Goal: Information Seeking & Learning: Learn about a topic

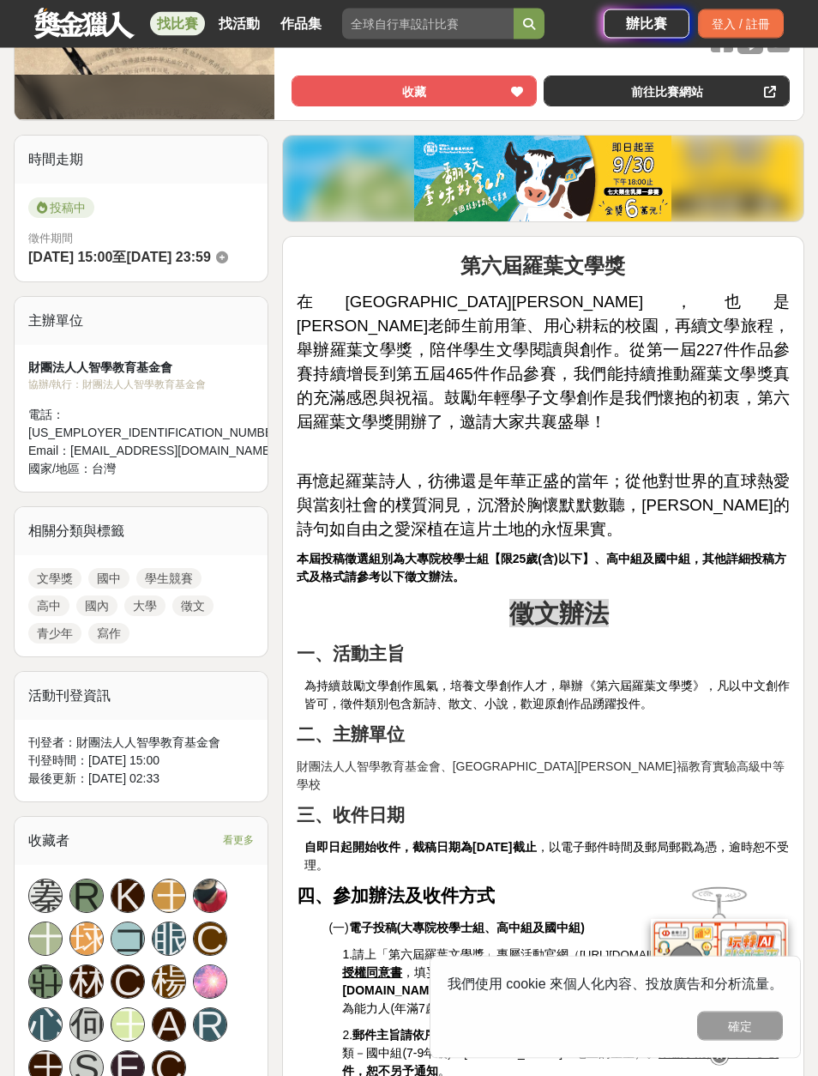
scroll to position [383, 0]
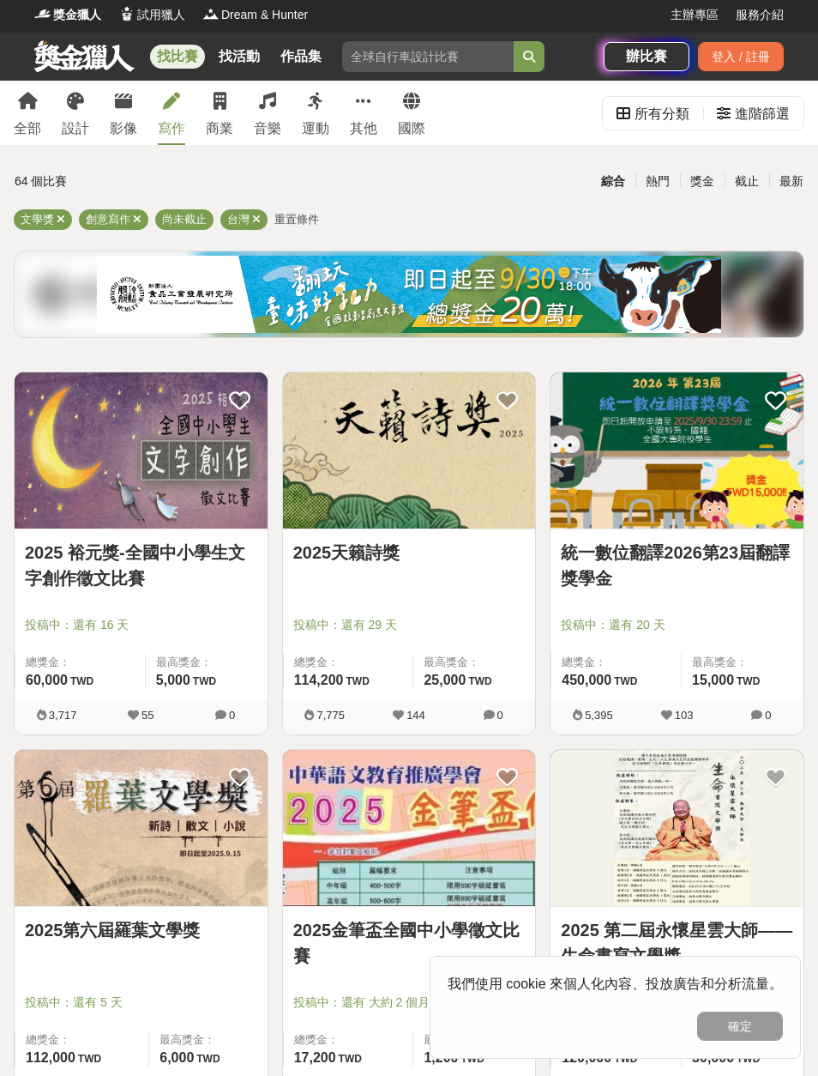
scroll to position [34, 0]
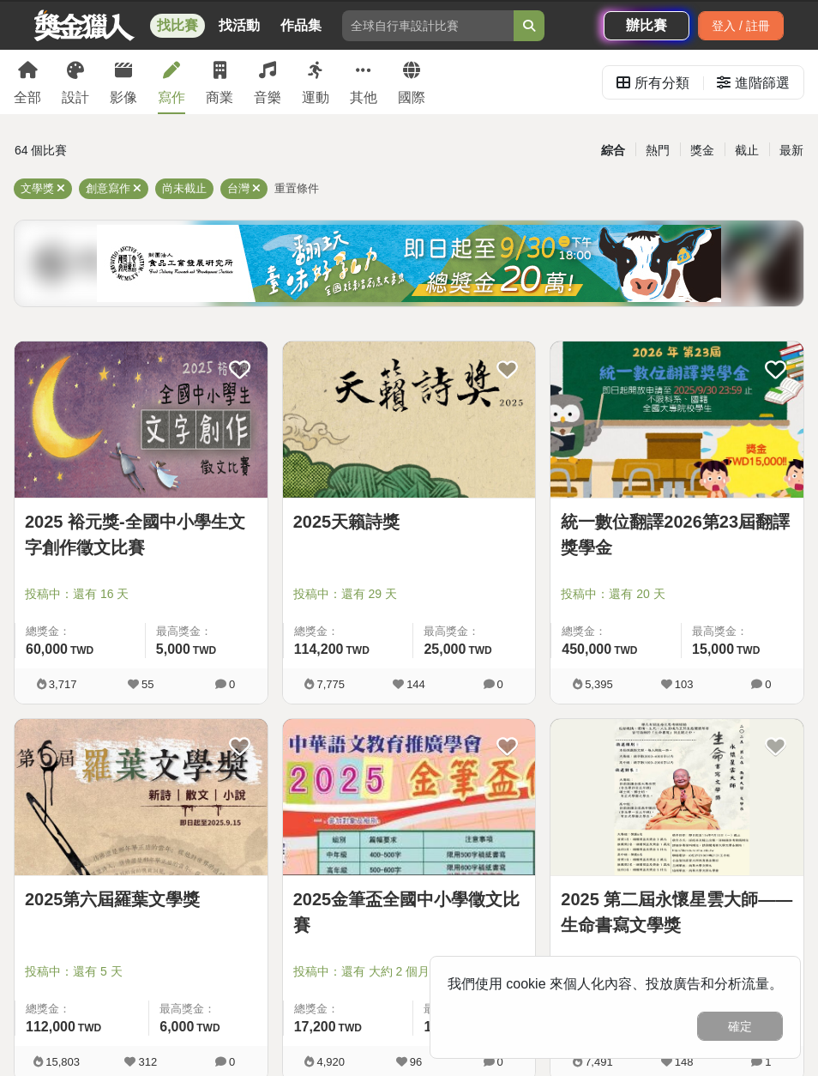
click at [705, 148] on div "獎金" at bounding box center [702, 151] width 45 height 30
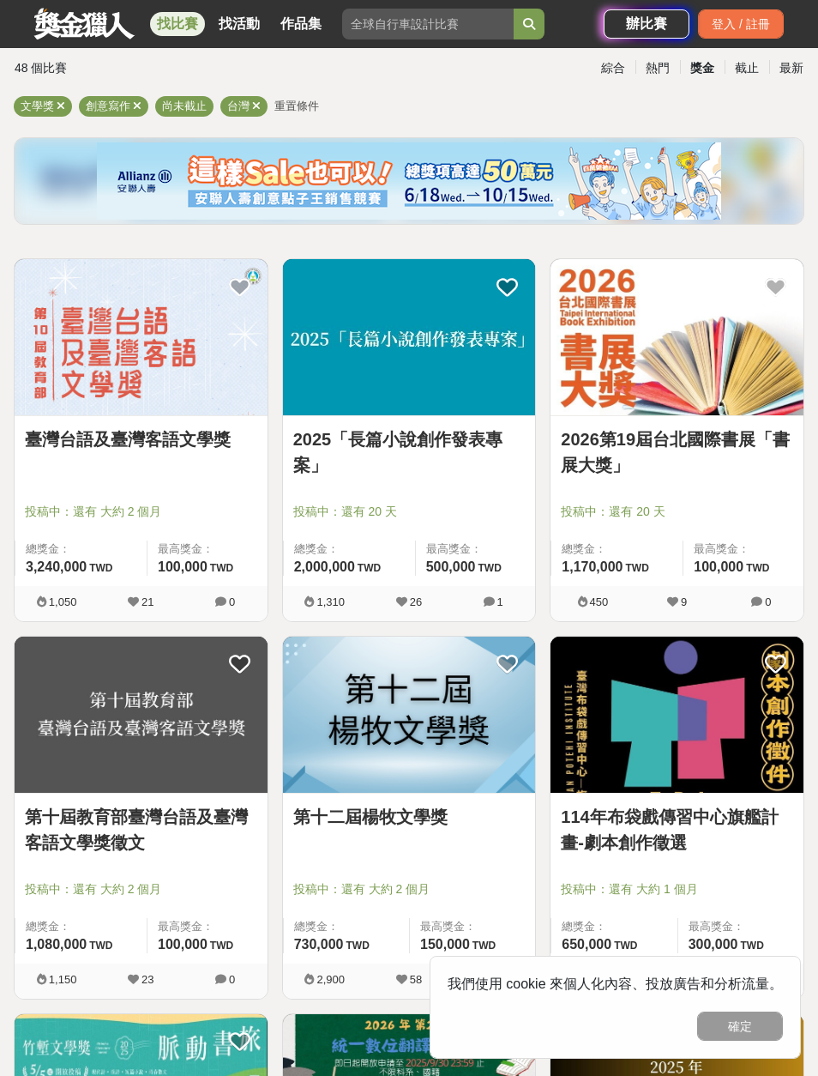
scroll to position [111, 0]
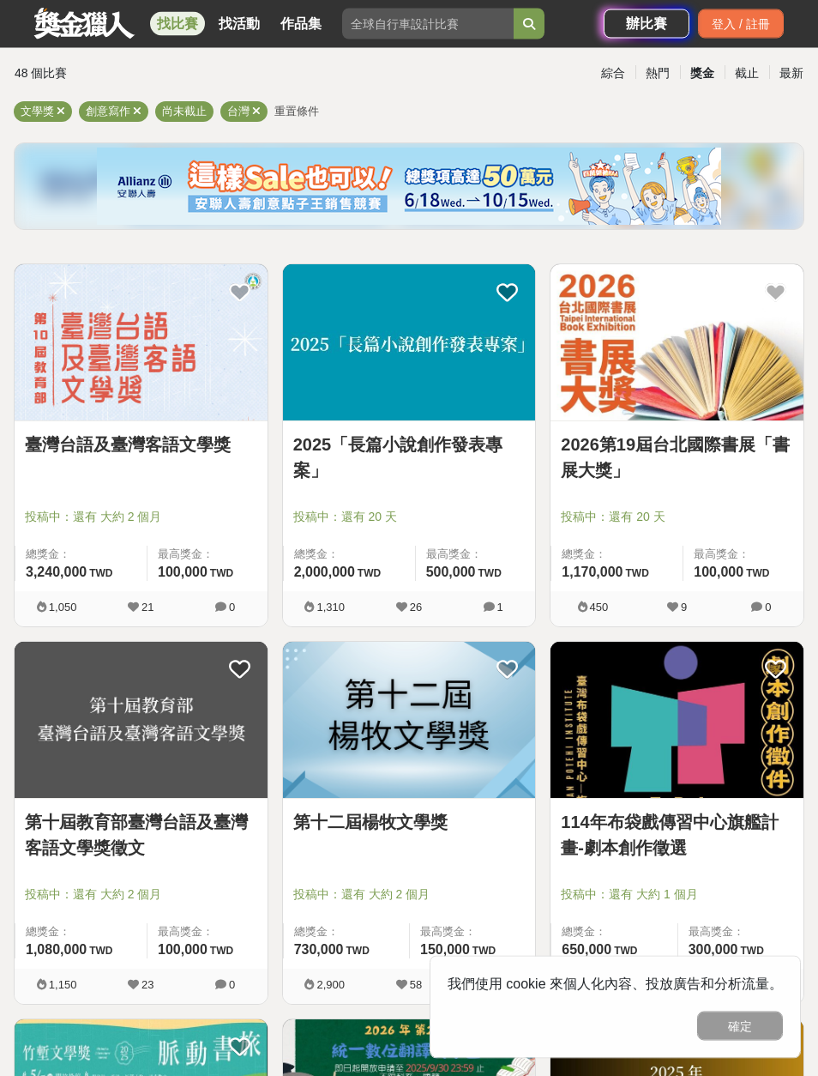
click at [702, 60] on div "獎金" at bounding box center [702, 74] width 45 height 30
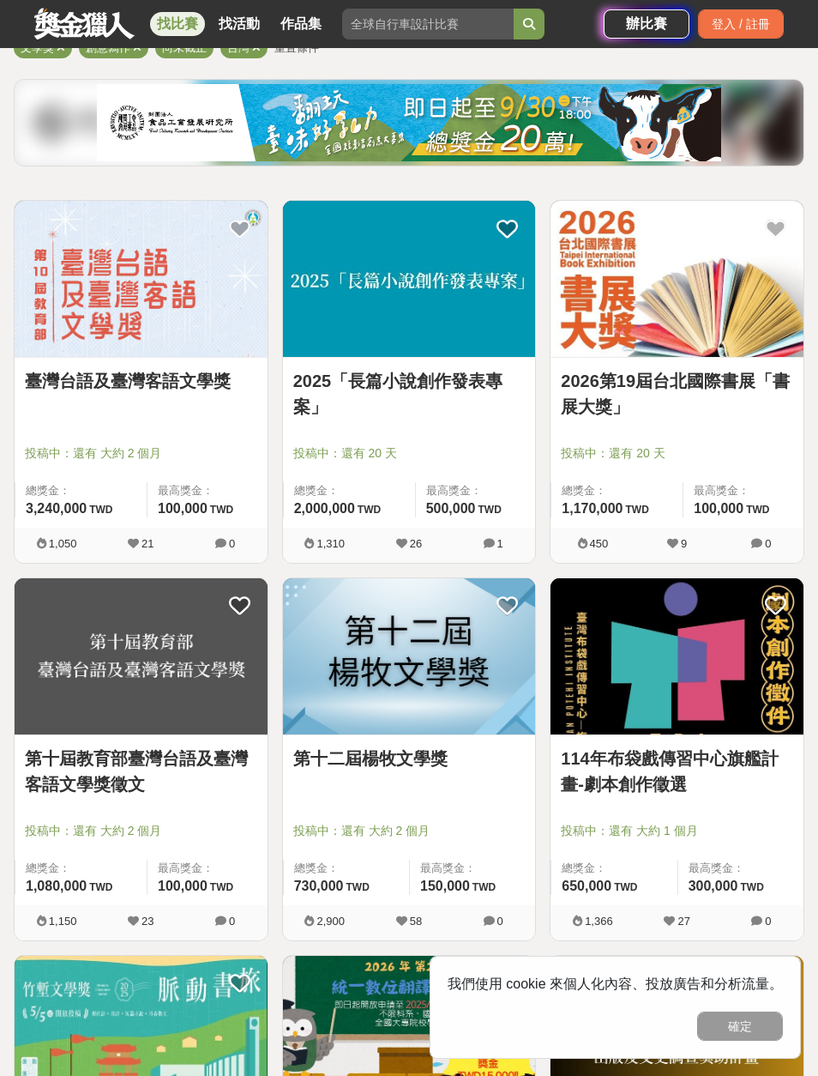
scroll to position [255, 0]
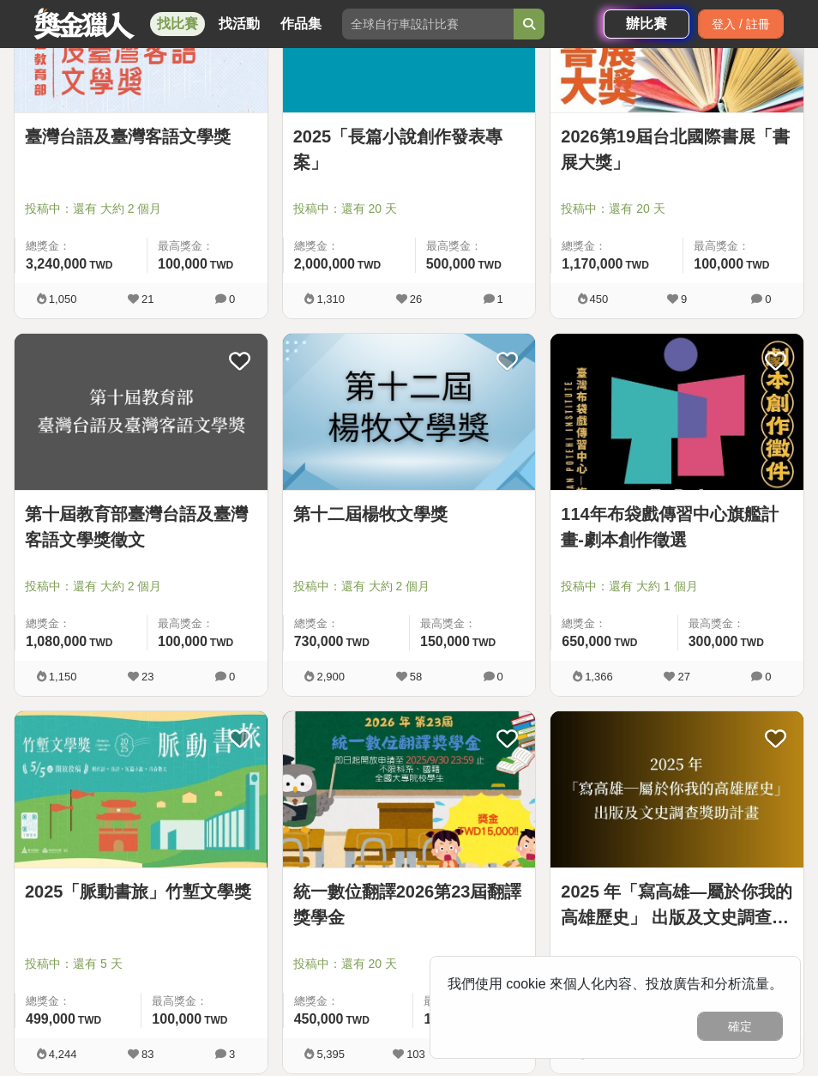
click at [382, 448] on img at bounding box center [409, 412] width 253 height 156
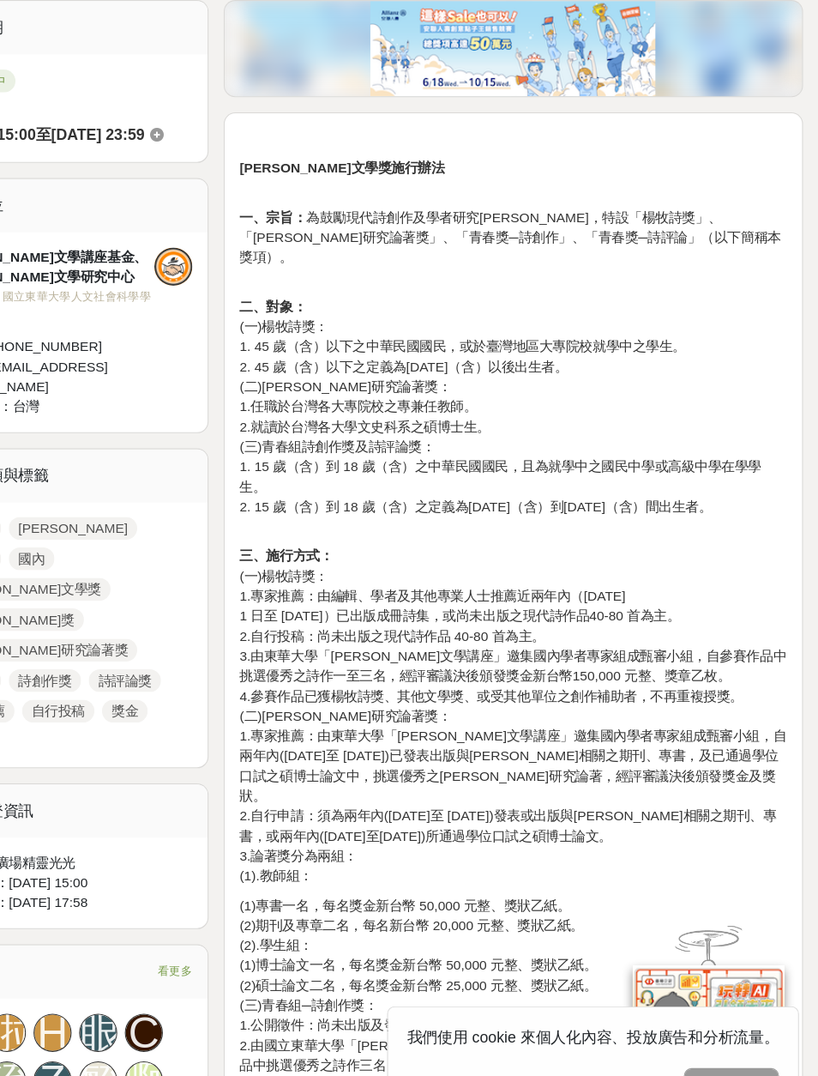
scroll to position [432, 0]
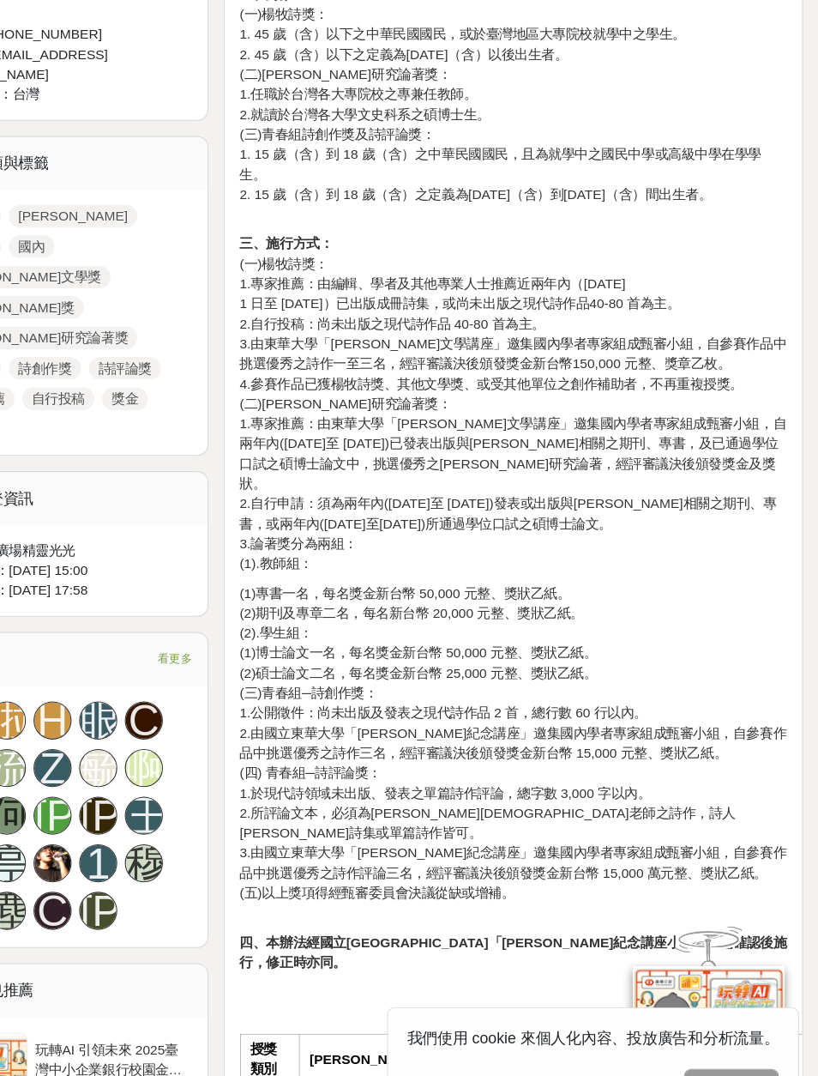
click at [400, 259] on p "三、施行方式： (一)[PERSON_NAME]獎： 1.專家推薦：由編輯、學者及其他專業人士推薦近兩年內（[DATE]至 [DATE]）已出版成冊詩集，或尚…" at bounding box center [543, 412] width 493 height 306
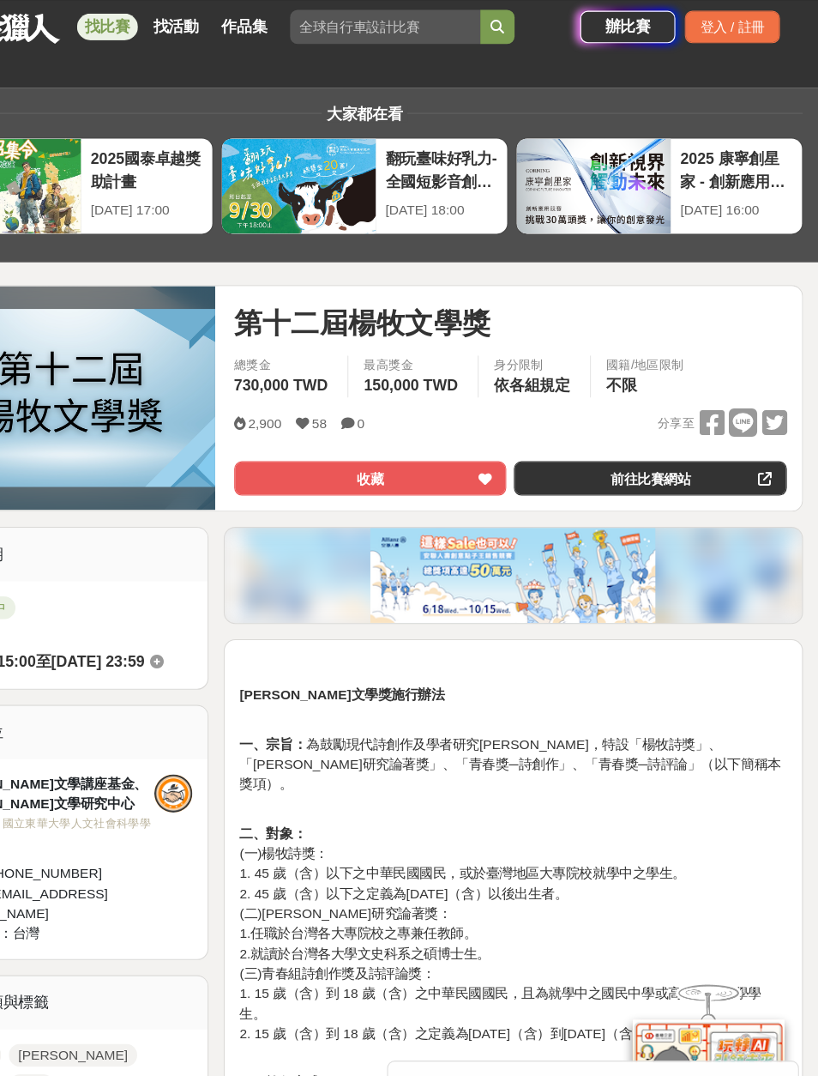
scroll to position [0, 0]
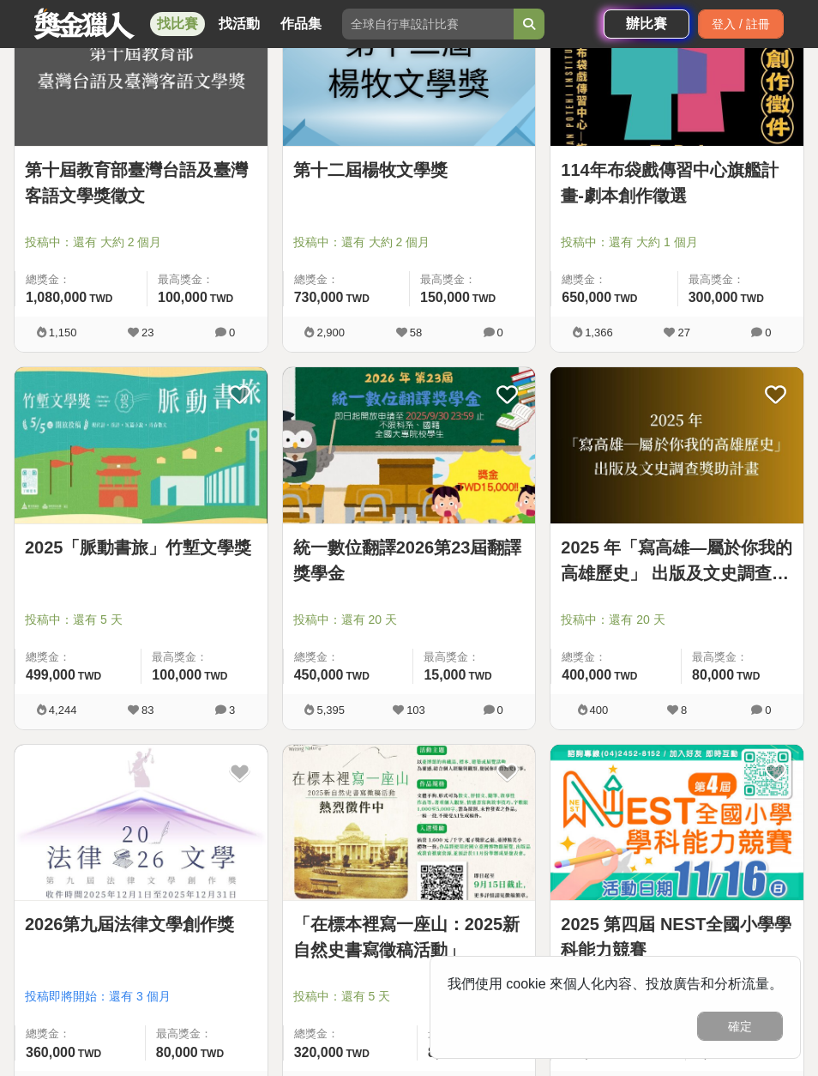
scroll to position [767, 0]
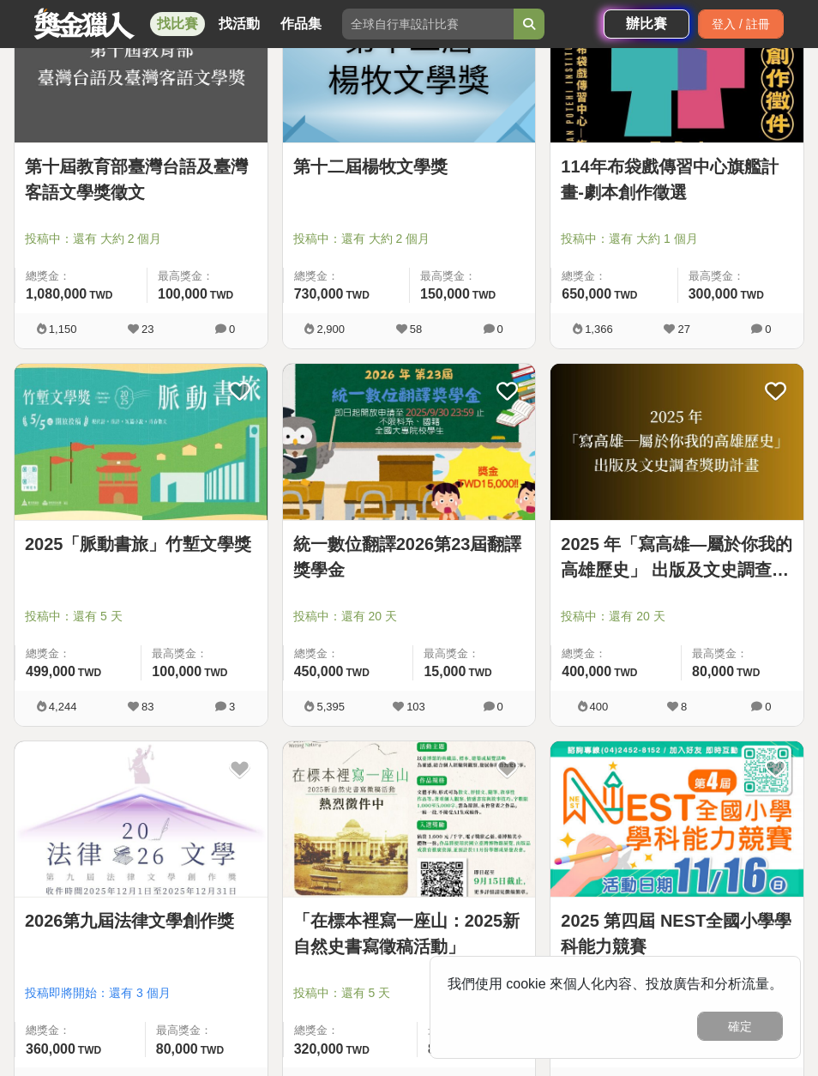
click at [727, 478] on img at bounding box center [677, 442] width 253 height 156
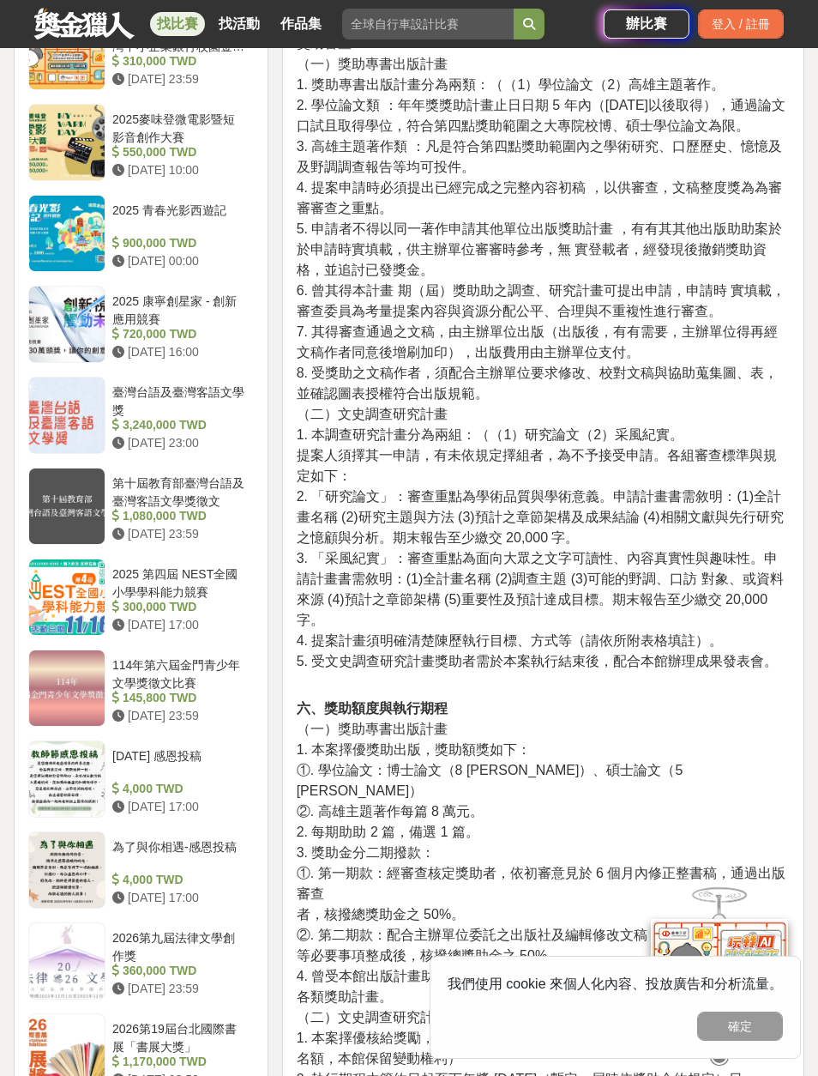
scroll to position [1649, 0]
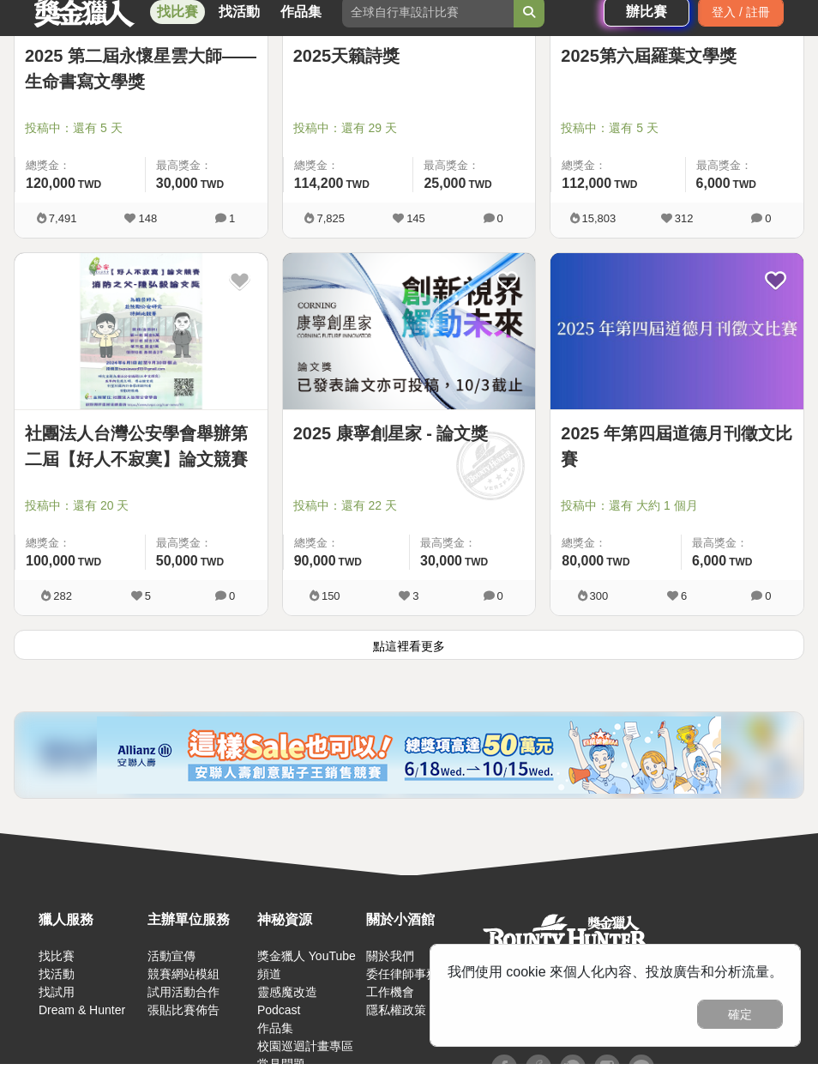
scroll to position [2817, 0]
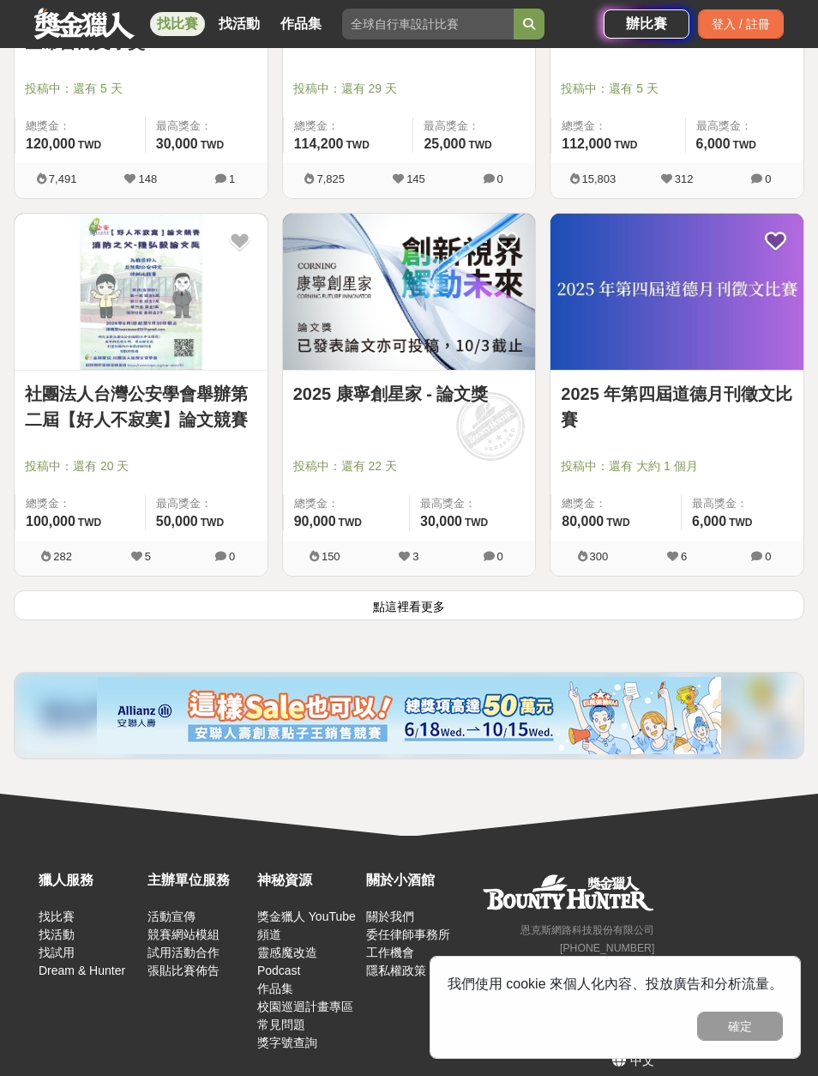
click at [434, 602] on button "點這裡看更多" at bounding box center [409, 605] width 791 height 30
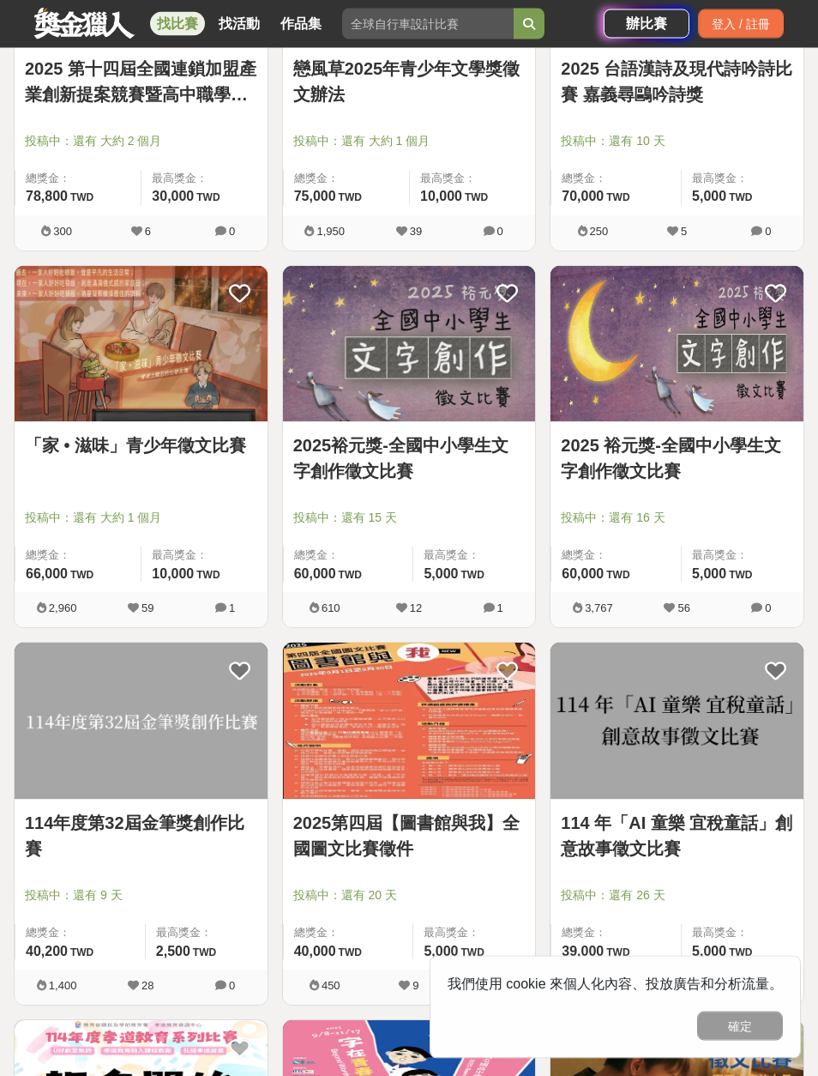
click at [643, 686] on img at bounding box center [677, 721] width 253 height 156
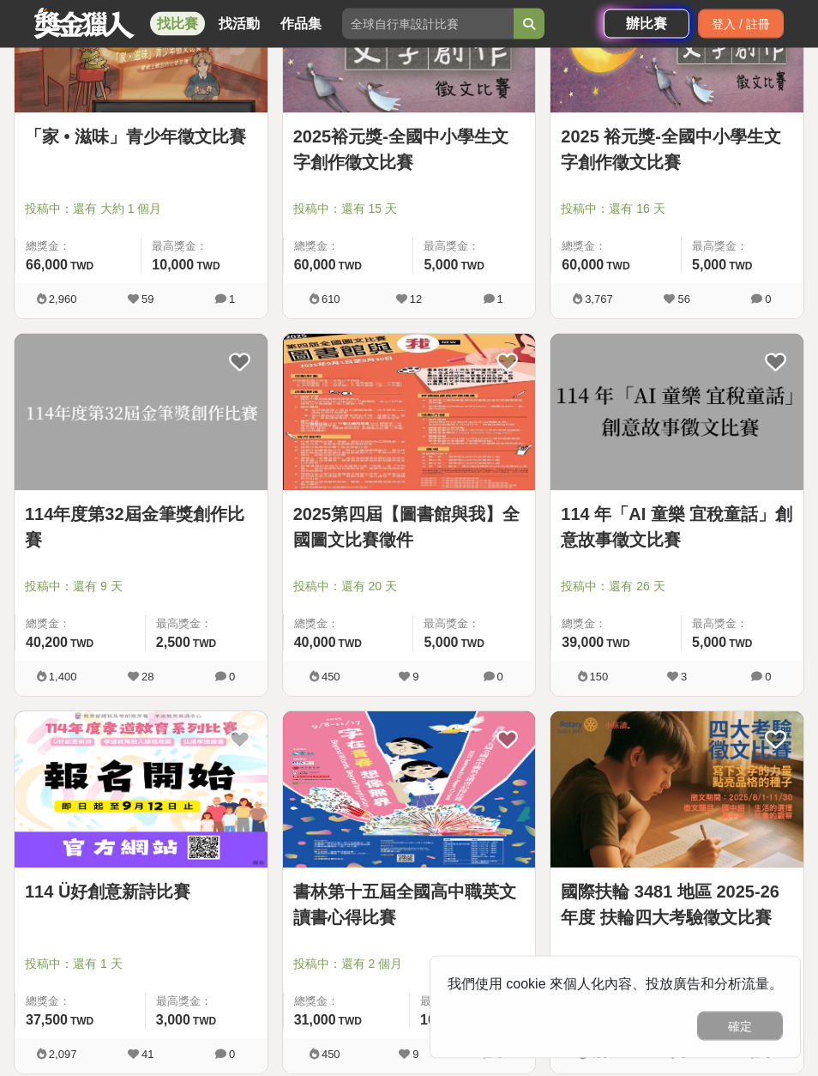
scroll to position [3814, 0]
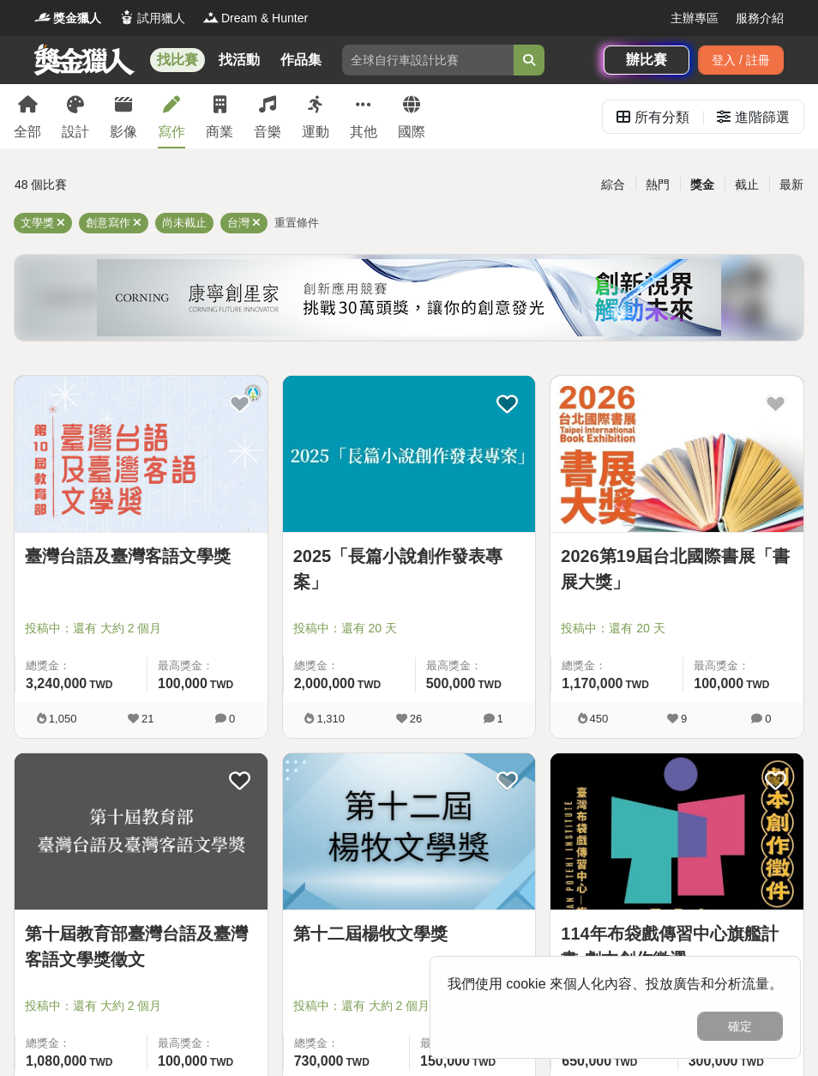
scroll to position [112, 0]
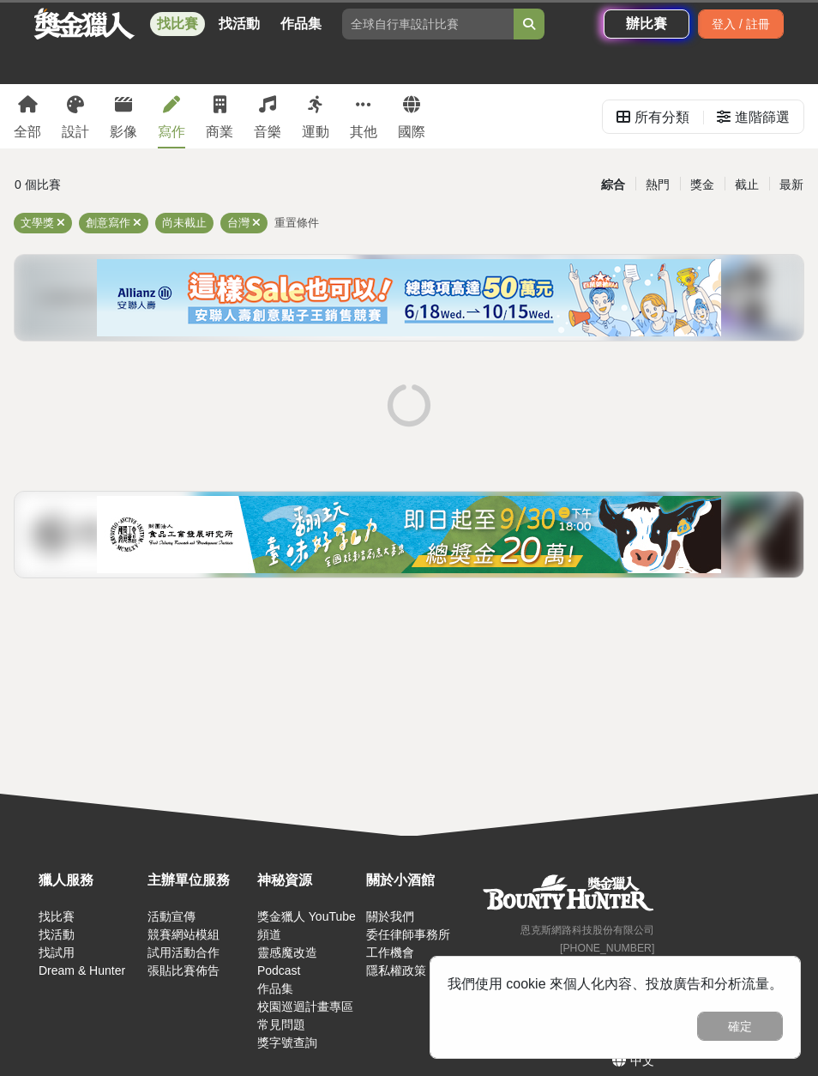
scroll to position [34, 0]
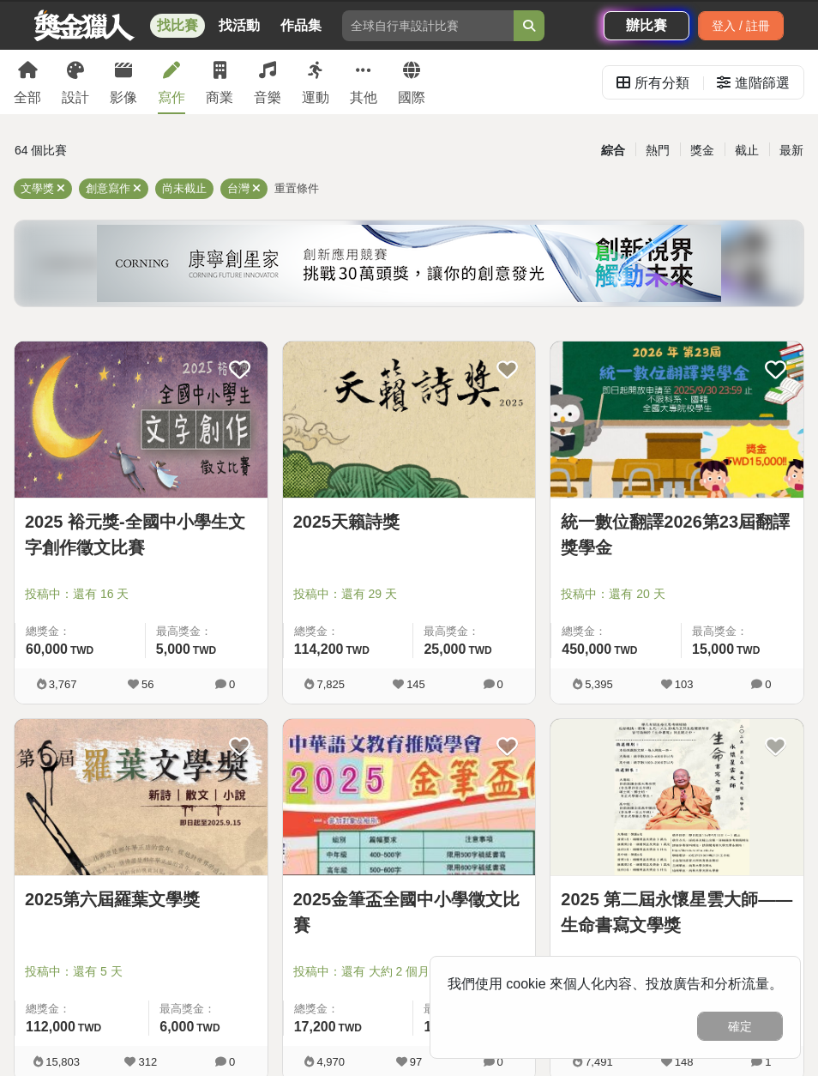
click at [55, 715] on img at bounding box center [141, 797] width 253 height 156
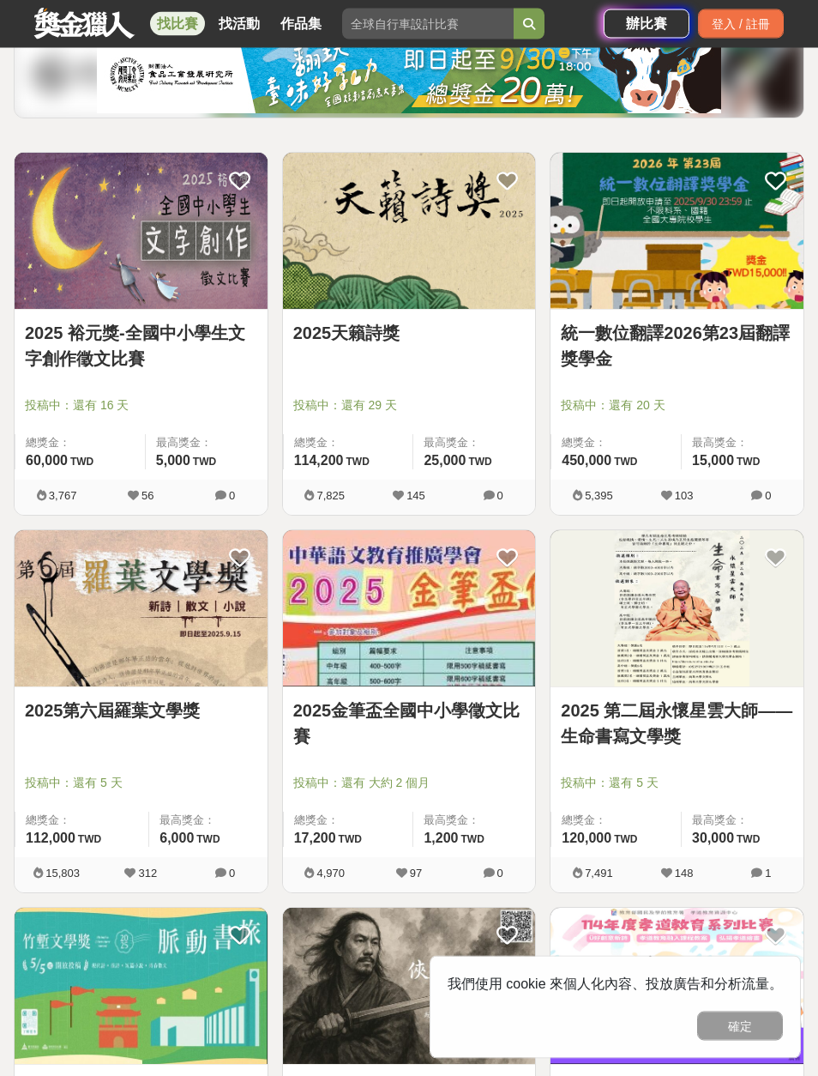
click at [86, 622] on img at bounding box center [141, 609] width 253 height 156
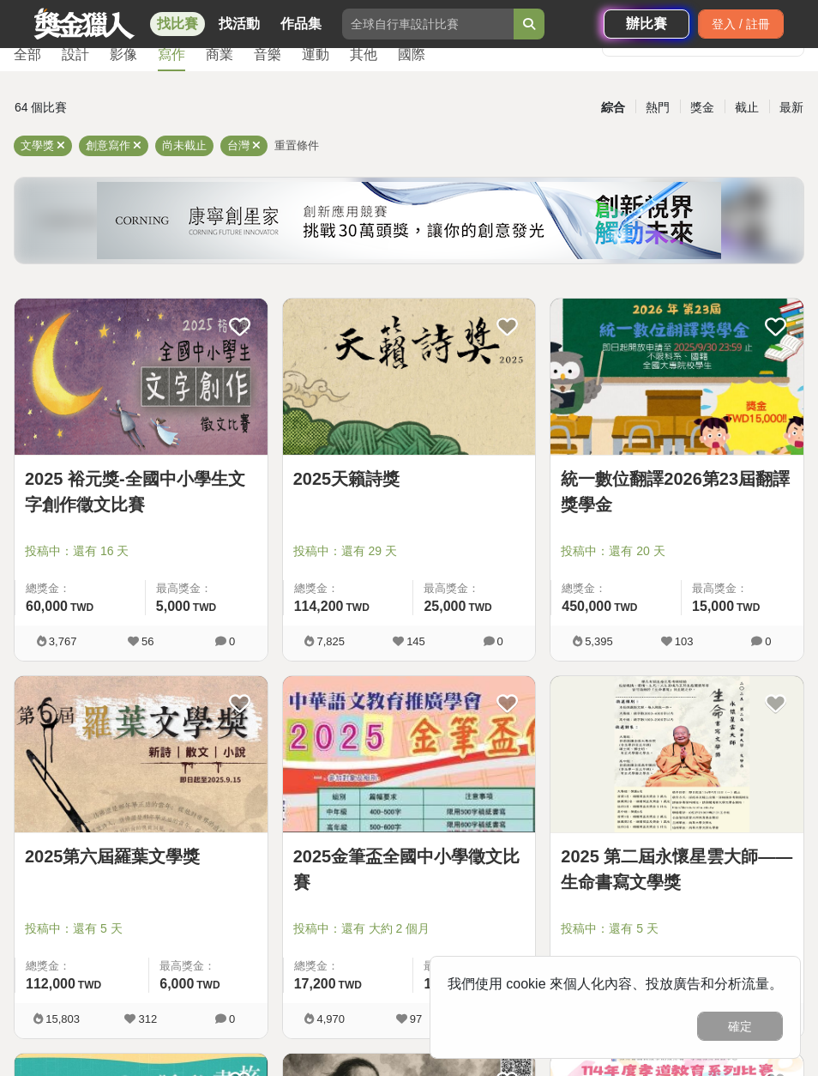
scroll to position [223, 0]
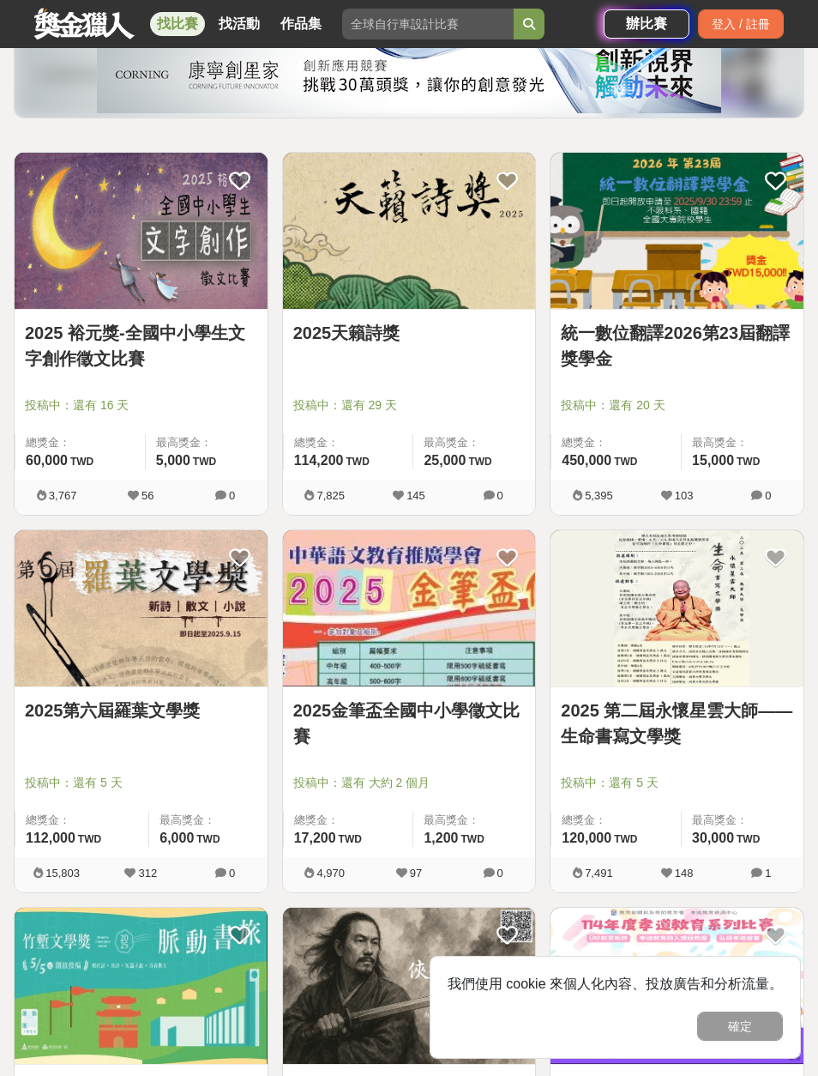
click at [101, 663] on img at bounding box center [141, 608] width 253 height 156
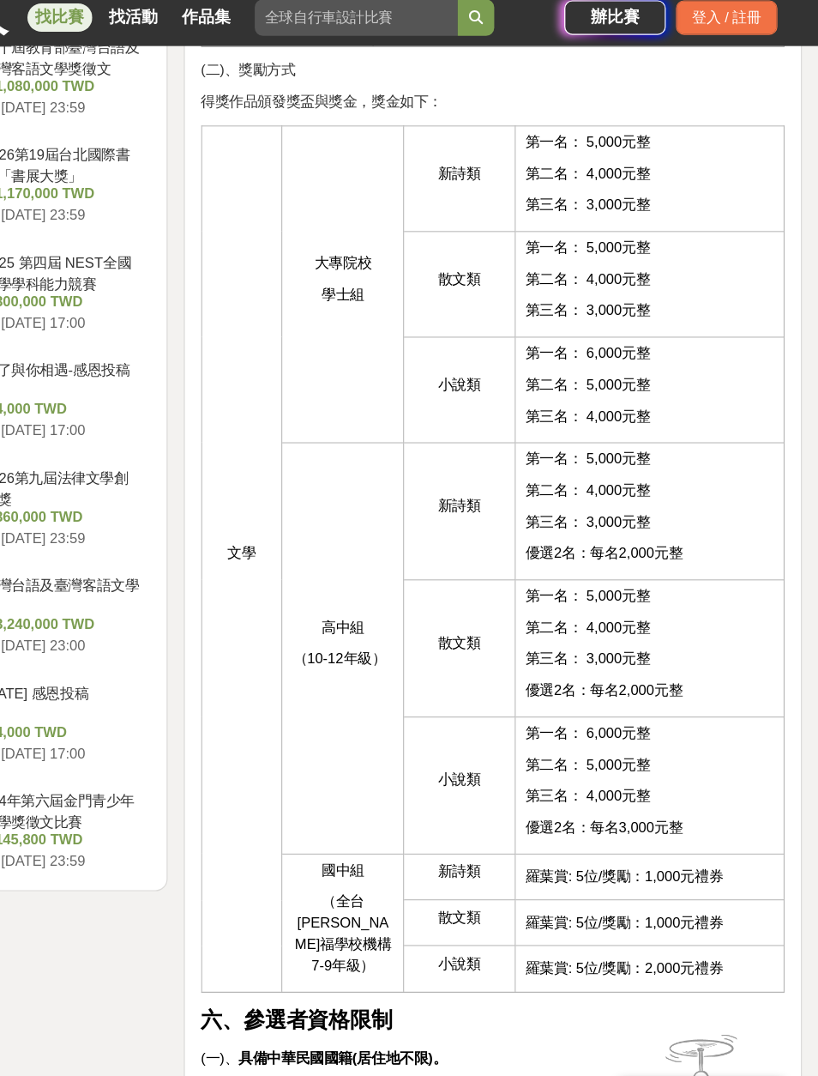
scroll to position [1897, 0]
